Goal: Information Seeking & Learning: Learn about a topic

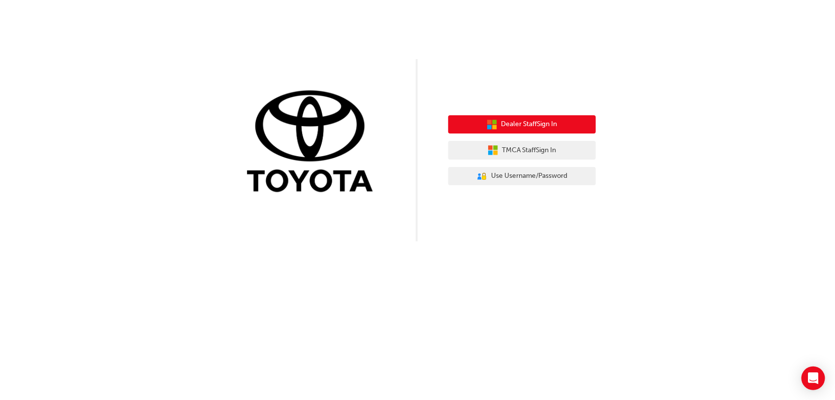
click at [556, 124] on span "Dealer Staff Sign In" at bounding box center [529, 124] width 56 height 11
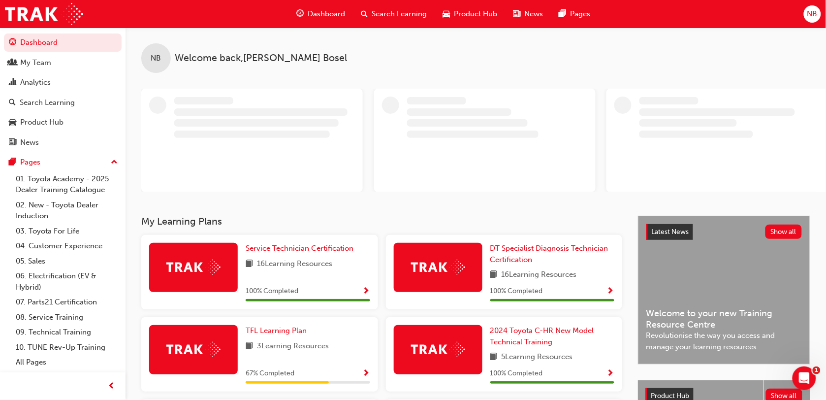
click at [309, 21] on div "Dashboard" at bounding box center [321, 14] width 64 height 20
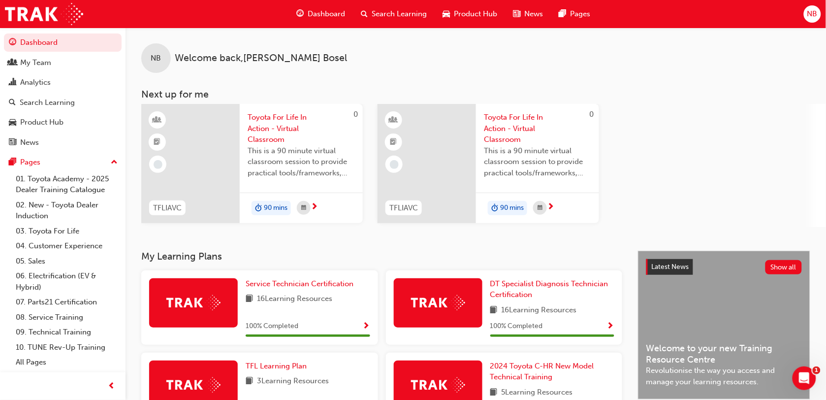
click at [399, 8] on span "Search Learning" at bounding box center [399, 13] width 55 height 11
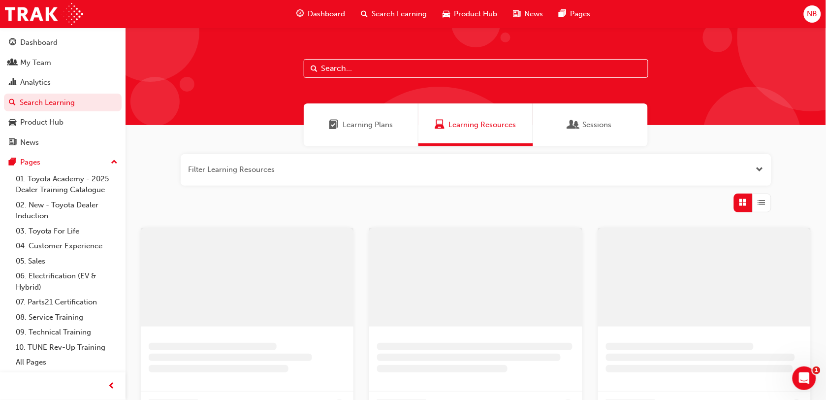
click at [368, 67] on input "text" at bounding box center [476, 68] width 344 height 19
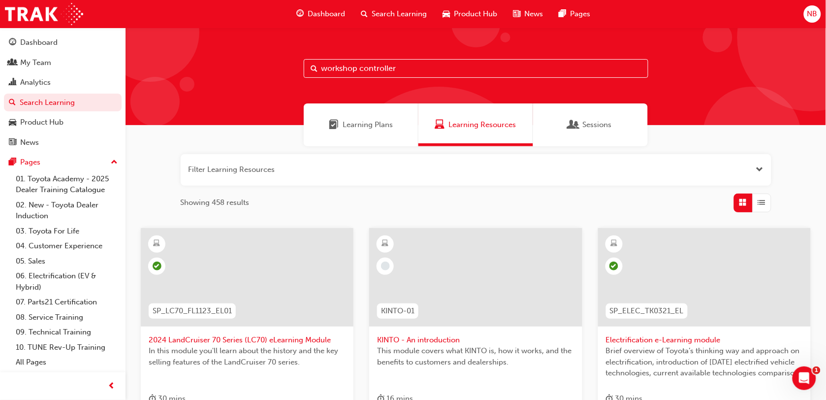
type input "workshop controller"
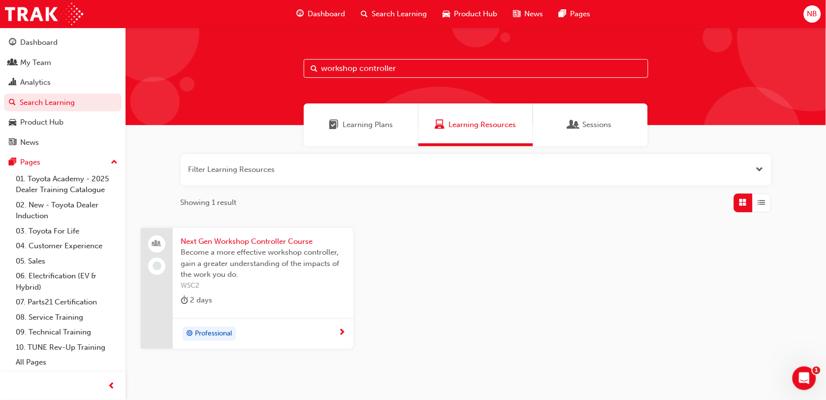
click at [301, 247] on span "Become a more effective workshop controller, gain a greater understanding of th…" at bounding box center [263, 263] width 165 height 33
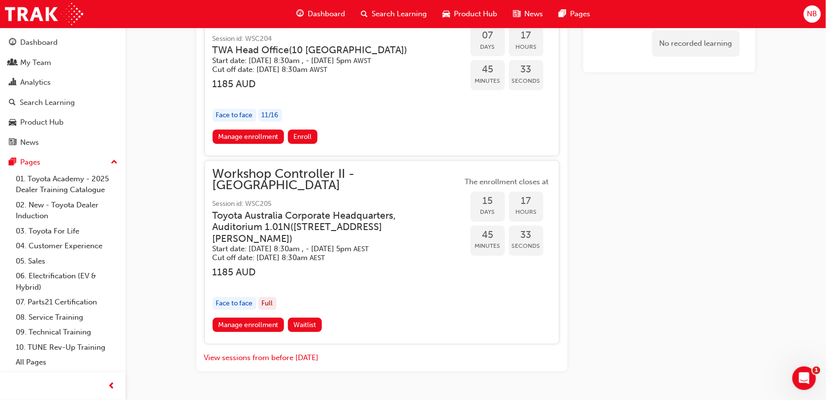
scroll to position [972, 0]
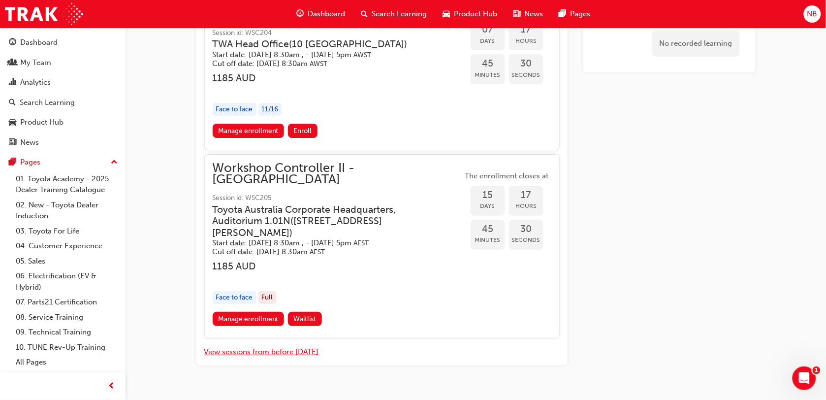
click at [288, 346] on button "View sessions from before [DATE]" at bounding box center [261, 351] width 115 height 11
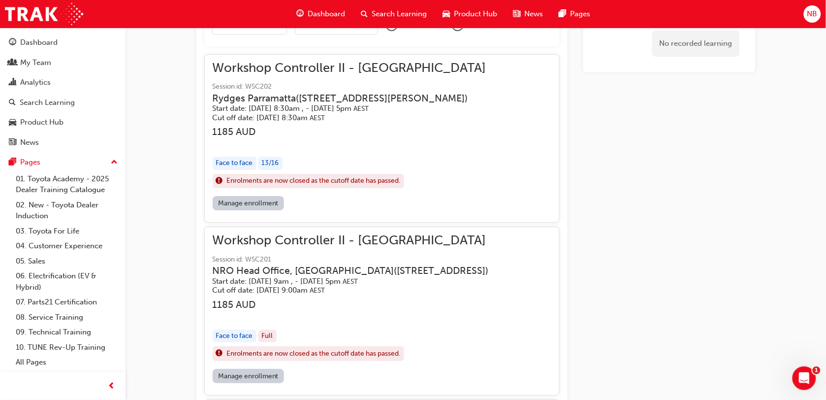
scroll to position [904, 0]
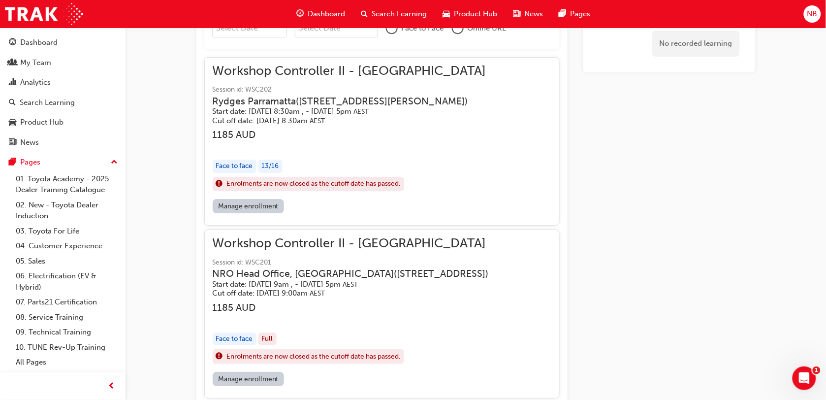
click at [375, 18] on span "Search Learning" at bounding box center [399, 13] width 55 height 11
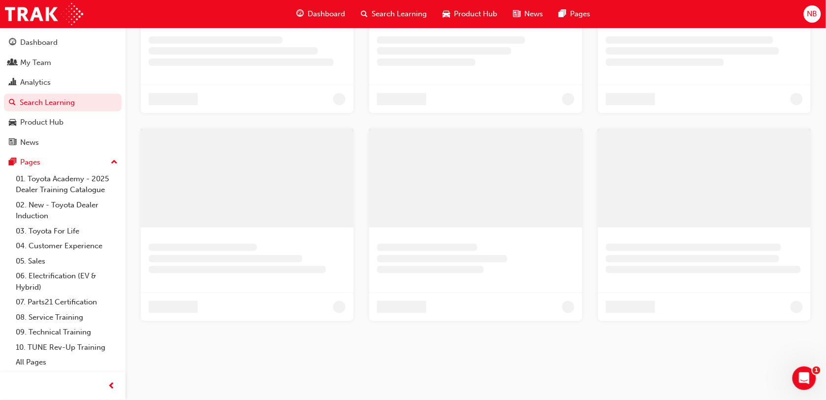
scroll to position [43, 0]
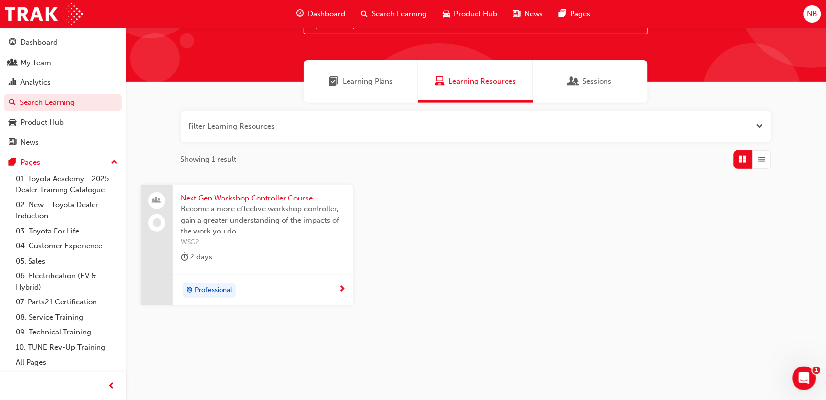
click at [59, 99] on link "Search Learning" at bounding box center [63, 103] width 118 height 18
click at [343, 92] on div "Learning Plans" at bounding box center [361, 81] width 115 height 43
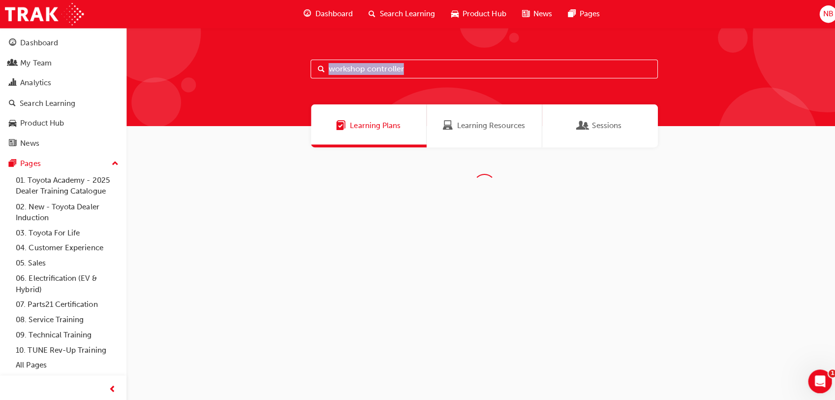
click at [343, 92] on div "workshop controller" at bounding box center [480, 76] width 710 height 97
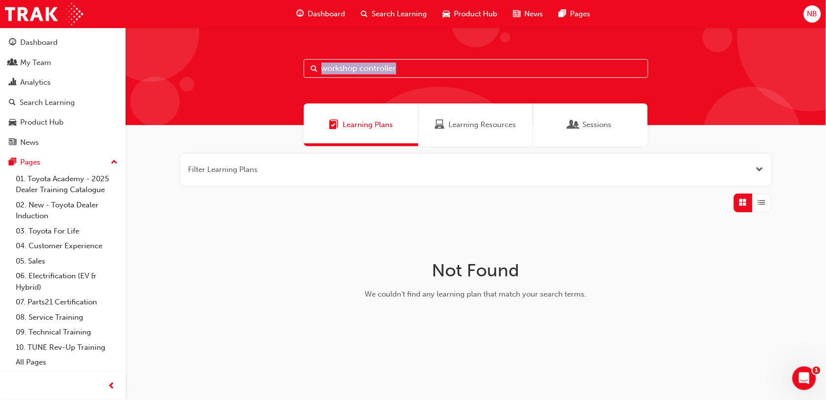
click at [563, 114] on div "Sessions" at bounding box center [590, 124] width 115 height 43
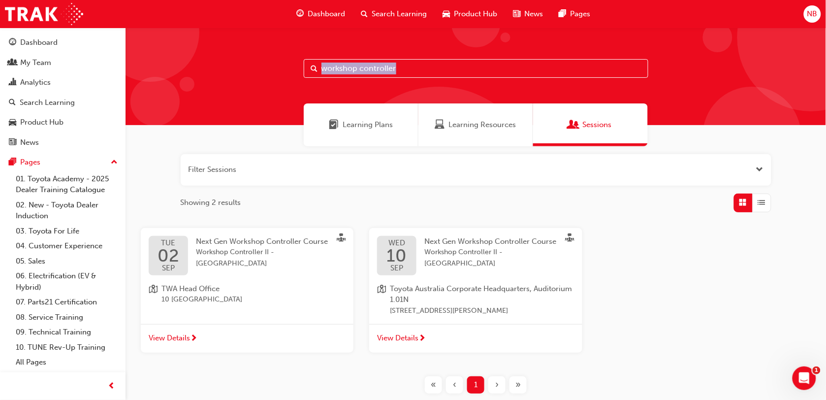
click at [306, 23] on div "Dashboard" at bounding box center [321, 14] width 64 height 20
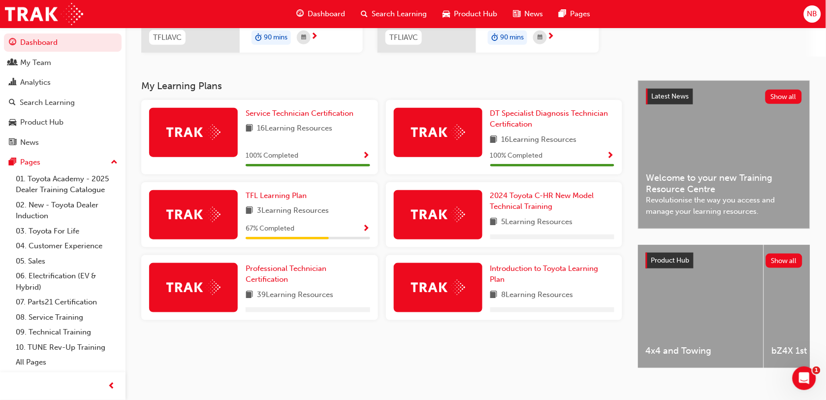
scroll to position [173, 0]
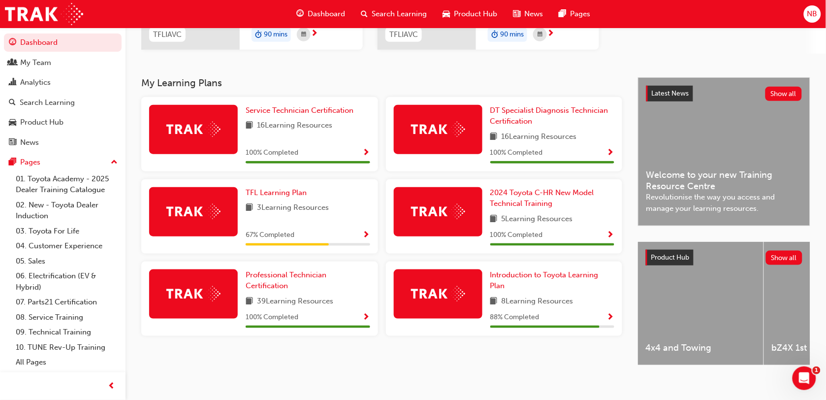
click at [293, 202] on span "3 Learning Resources" at bounding box center [293, 208] width 72 height 12
click at [290, 194] on span "TFL Learning Plan" at bounding box center [276, 192] width 61 height 9
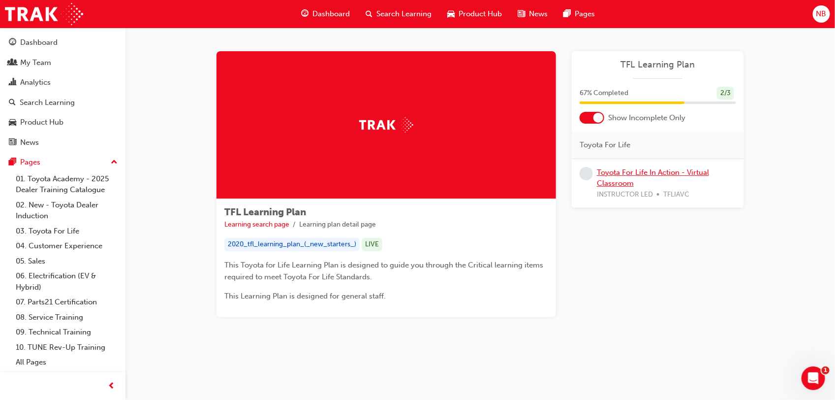
click at [616, 183] on link "Toyota For Life In Action - Virtual Classroom" at bounding box center [653, 178] width 112 height 20
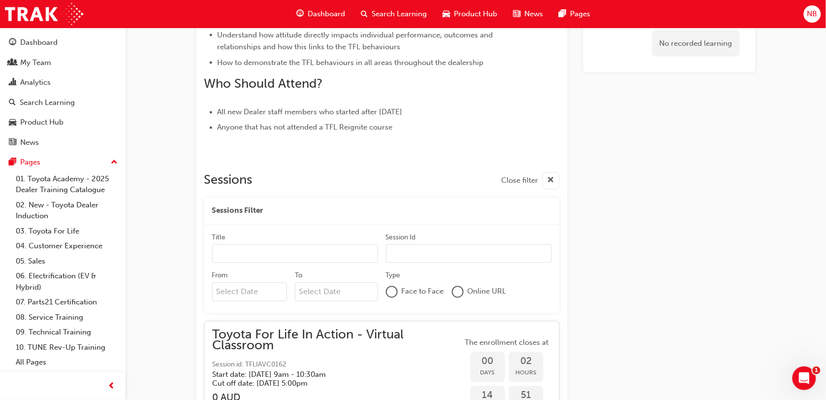
scroll to position [504, 0]
